Goal: Task Accomplishment & Management: Manage account settings

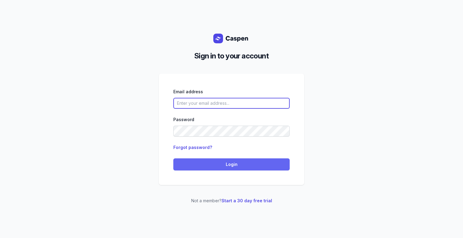
type input "[PERSON_NAME][EMAIL_ADDRESS][DOMAIN_NAME][PERSON_NAME]"
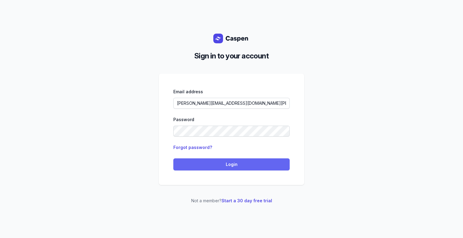
click at [266, 164] on span "Login" at bounding box center [231, 164] width 109 height 7
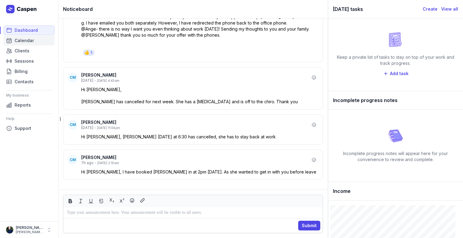
click at [18, 38] on span "Calendar" at bounding box center [24, 40] width 19 height 7
select select "week"
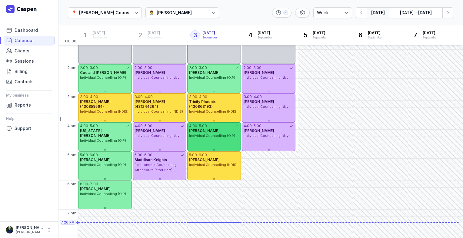
scroll to position [156, 0]
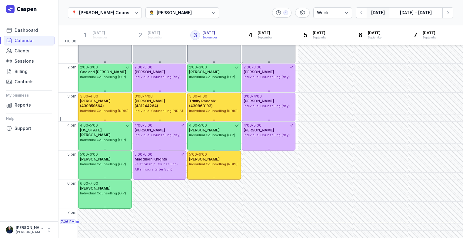
click at [178, 13] on div "[PERSON_NAME]" at bounding box center [174, 12] width 35 height 7
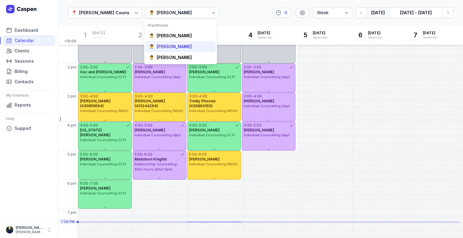
click at [171, 47] on div "[PERSON_NAME]" at bounding box center [174, 47] width 35 height 6
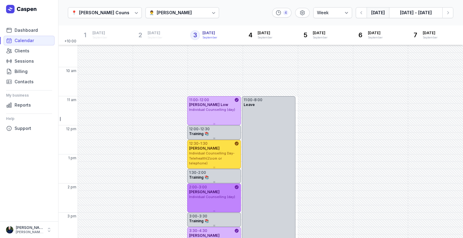
scroll to position [35, 0]
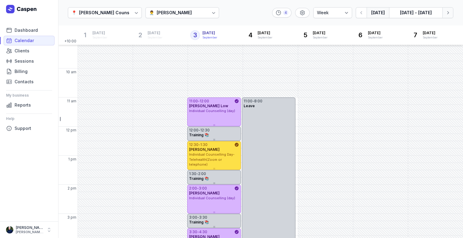
click at [446, 16] on button "Next week" at bounding box center [448, 12] width 11 height 11
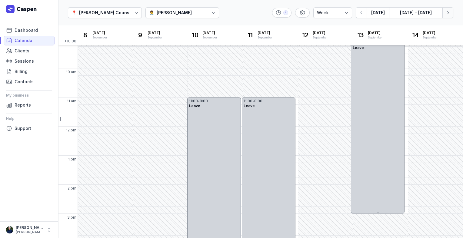
click at [446, 16] on button "Next week" at bounding box center [448, 12] width 11 height 11
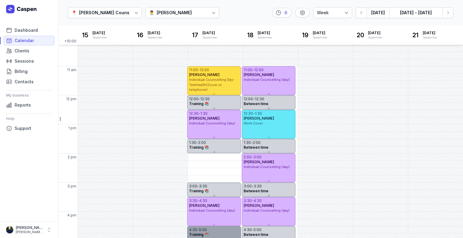
scroll to position [65, 0]
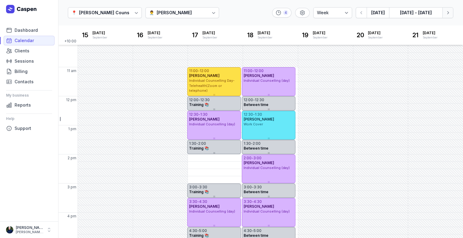
click at [449, 15] on icon "button" at bounding box center [448, 13] width 6 height 6
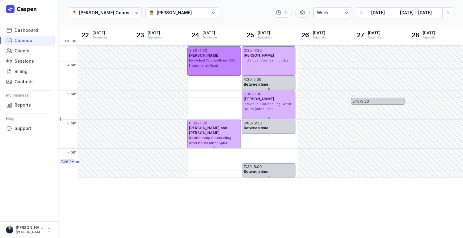
scroll to position [217, 0]
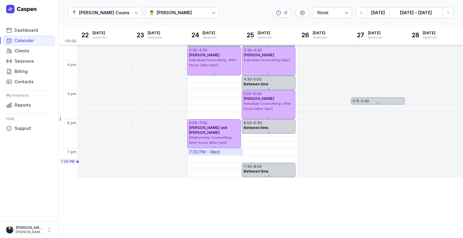
click at [207, 152] on div "7:00 PM - Wed" at bounding box center [204, 152] width 30 height 6
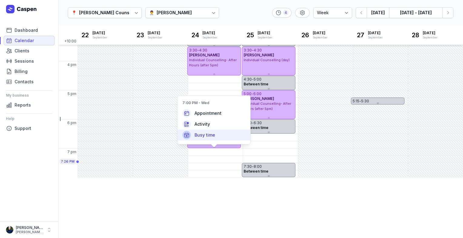
click at [201, 139] on div "Busy time" at bounding box center [214, 135] width 73 height 11
select select
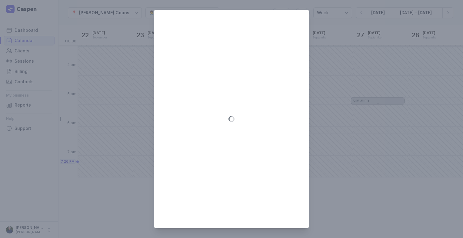
type input "[DATE]"
select select "19:00"
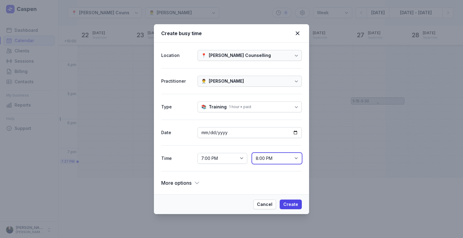
click at [269, 160] on select "7:15 PM 7:30 PM 7:45 PM 8:00 PM 8:15 PM 8:30 PM 8:45 PM 9:00 PM 9:15 PM 9:30 PM…" at bounding box center [277, 158] width 50 height 11
click at [252, 153] on select "7:15 PM 7:30 PM 7:45 PM 8:00 PM 8:15 PM 8:30 PM 8:45 PM 9:00 PM 9:15 PM 9:30 PM…" at bounding box center [277, 158] width 50 height 11
click at [299, 157] on select "7:15 PM 7:30 PM 7:45 PM 8:00 PM 8:15 PM 8:30 PM 8:45 PM 9:00 PM 9:15 PM 9:30 PM…" at bounding box center [277, 158] width 50 height 11
select select "19:30"
click at [252, 153] on select "7:15 PM 7:30 PM 7:45 PM 8:00 PM 8:15 PM 8:30 PM 8:45 PM 9:00 PM 9:15 PM 9:30 PM…" at bounding box center [277, 158] width 50 height 11
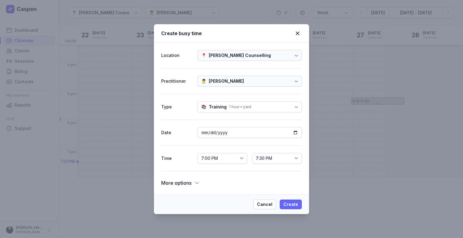
click at [292, 203] on span "Create" at bounding box center [291, 204] width 15 height 7
select select
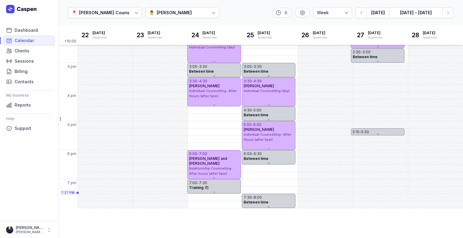
scroll to position [257, 0]
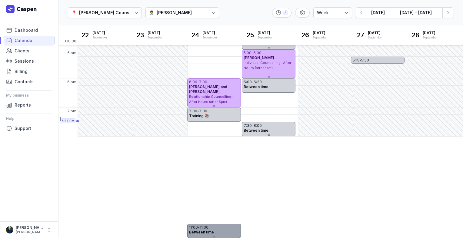
click at [220, 231] on div "Between time" at bounding box center [214, 232] width 50 height 5
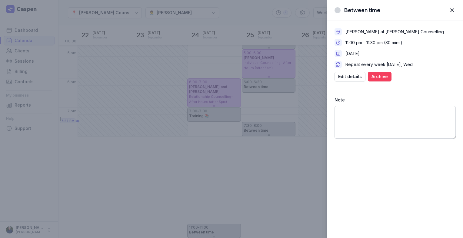
click at [384, 79] on span "Archive" at bounding box center [380, 76] width 16 height 7
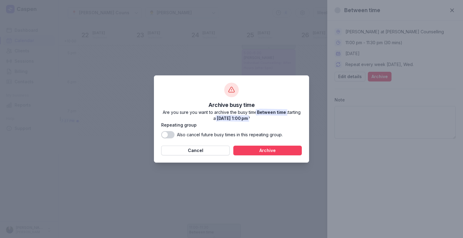
click at [271, 153] on span "Archive" at bounding box center [267, 150] width 61 height 7
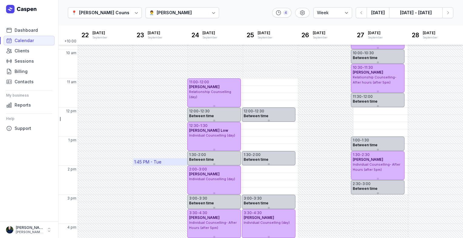
scroll to position [156, 0]
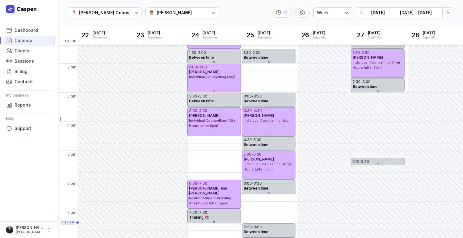
click at [448, 13] on icon "button" at bounding box center [448, 13] width 6 height 6
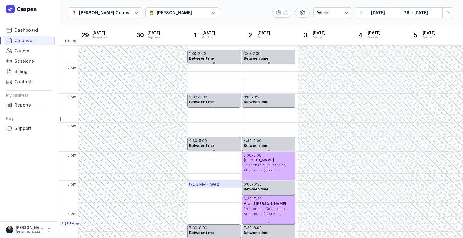
scroll to position [156, 0]
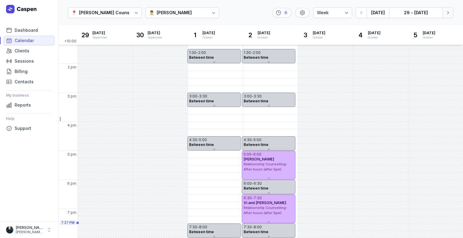
click at [450, 14] on icon "button" at bounding box center [448, 13] width 6 height 6
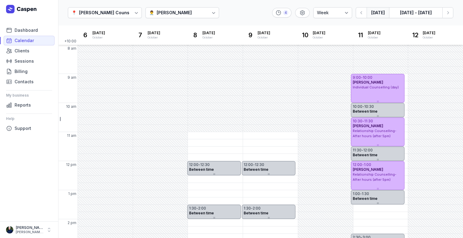
click at [372, 14] on button "[DATE]" at bounding box center [378, 12] width 22 height 11
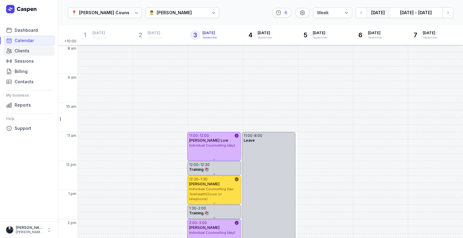
click at [28, 51] on span "Clients" at bounding box center [22, 50] width 15 height 7
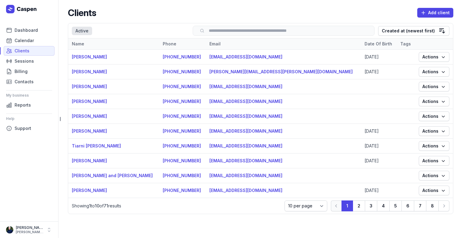
click at [234, 30] on input "search" at bounding box center [283, 31] width 169 height 5
drag, startPoint x: 291, startPoint y: 191, endPoint x: 229, endPoint y: 189, distance: 62.5
click at [229, 189] on td "[EMAIL_ADDRESS][DOMAIN_NAME]" at bounding box center [283, 190] width 155 height 15
drag, startPoint x: 229, startPoint y: 189, endPoint x: 238, endPoint y: 190, distance: 8.9
copy link "[EMAIL_ADDRESS][DOMAIN_NAME]"
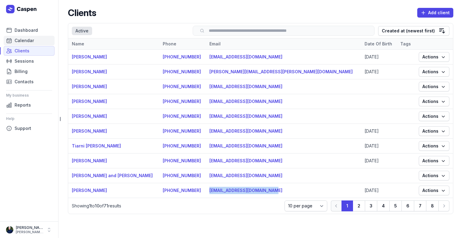
click at [29, 37] on span "Calendar" at bounding box center [24, 40] width 19 height 7
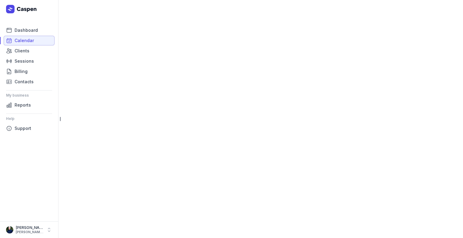
select select "week"
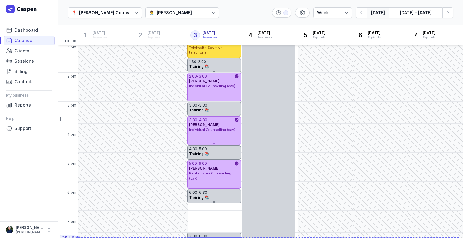
scroll to position [156, 0]
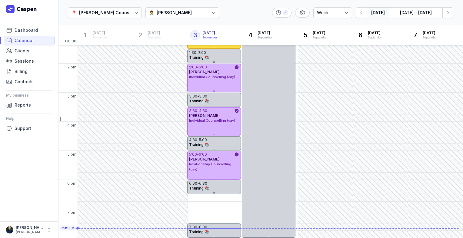
click at [211, 14] on icon at bounding box center [214, 13] width 6 height 6
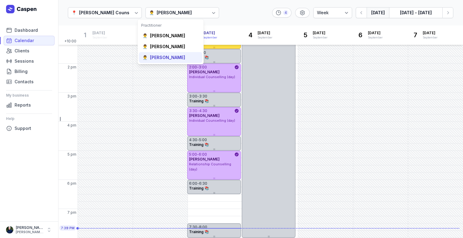
click at [180, 62] on div "👨‍⚕️ [PERSON_NAME]" at bounding box center [171, 57] width 64 height 11
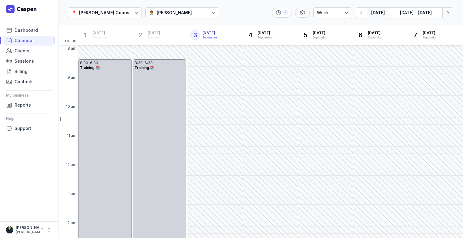
click at [449, 14] on icon "button" at bounding box center [448, 13] width 6 height 6
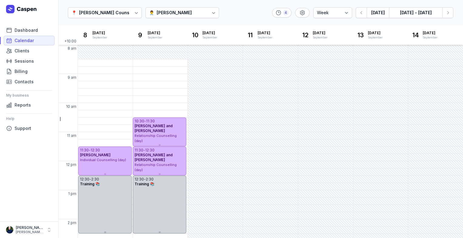
drag, startPoint x: 189, startPoint y: 13, endPoint x: 152, endPoint y: 10, distance: 37.4
click at [152, 10] on div "👨‍⚕️ [PERSON_NAME]" at bounding box center [171, 12] width 45 height 7
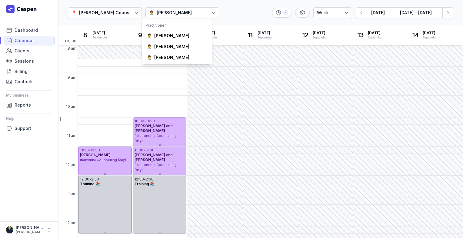
click at [245, 5] on div "📍 [PERSON_NAME] Counselling 👨‍⚕️ [PERSON_NAME] 4 Day 3 days Work week Week [DAT…" at bounding box center [260, 13] width 405 height 26
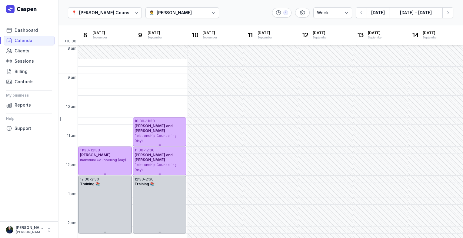
drag, startPoint x: 189, startPoint y: 12, endPoint x: 153, endPoint y: 6, distance: 36.2
click at [153, 6] on div "📍 [PERSON_NAME] Counselling 👨‍⚕️ [PERSON_NAME] 4 Day 3 days Work week Week [DAT…" at bounding box center [260, 13] width 405 height 26
click at [449, 16] on button "Next week" at bounding box center [448, 12] width 11 height 11
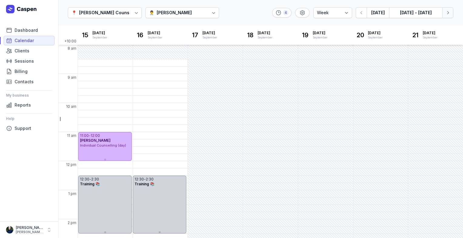
click at [448, 15] on icon "button" at bounding box center [448, 13] width 6 height 6
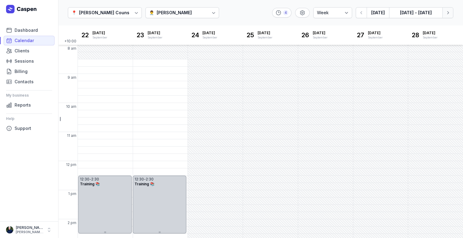
click at [448, 15] on icon "button" at bounding box center [448, 13] width 6 height 6
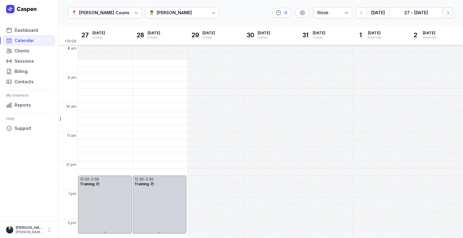
click at [448, 15] on icon "button" at bounding box center [448, 13] width 6 height 6
click at [364, 15] on icon "button" at bounding box center [362, 13] width 6 height 6
click at [363, 15] on icon "button" at bounding box center [362, 13] width 6 height 6
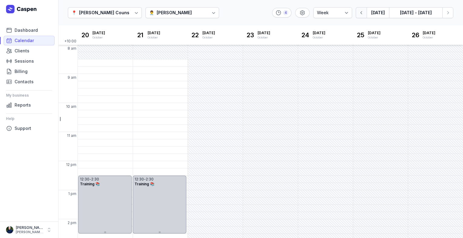
click at [363, 12] on icon "button" at bounding box center [362, 13] width 6 height 6
click at [362, 12] on icon "button" at bounding box center [362, 12] width 2 height 3
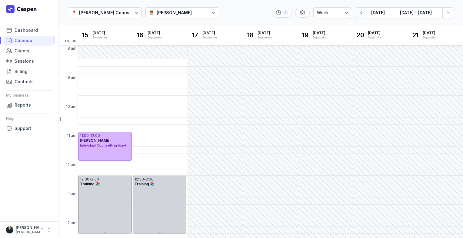
click at [362, 13] on icon "button" at bounding box center [362, 13] width 6 height 6
